Goal: Information Seeking & Learning: Learn about a topic

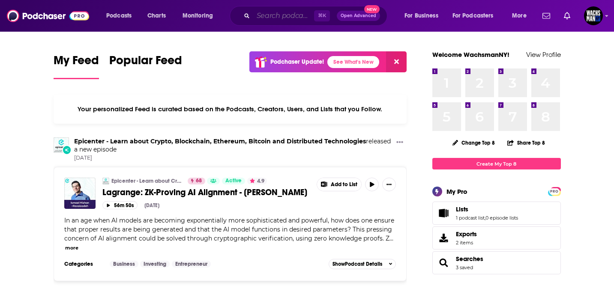
click at [278, 18] on input "Search podcasts, credits, & more..." at bounding box center [283, 16] width 61 height 14
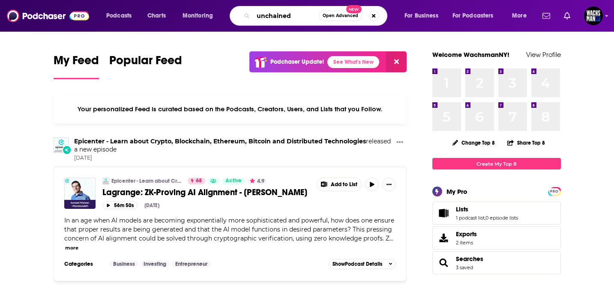
type input "unchained"
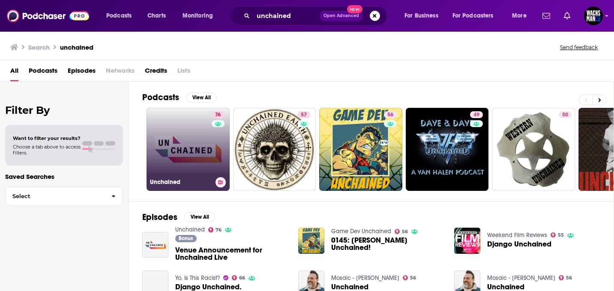
click at [204, 159] on link "76 Unchained" at bounding box center [187, 149] width 83 height 83
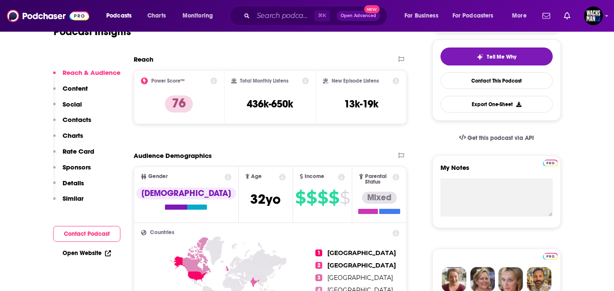
scroll to position [191, 0]
